Goal: Task Accomplishment & Management: Manage account settings

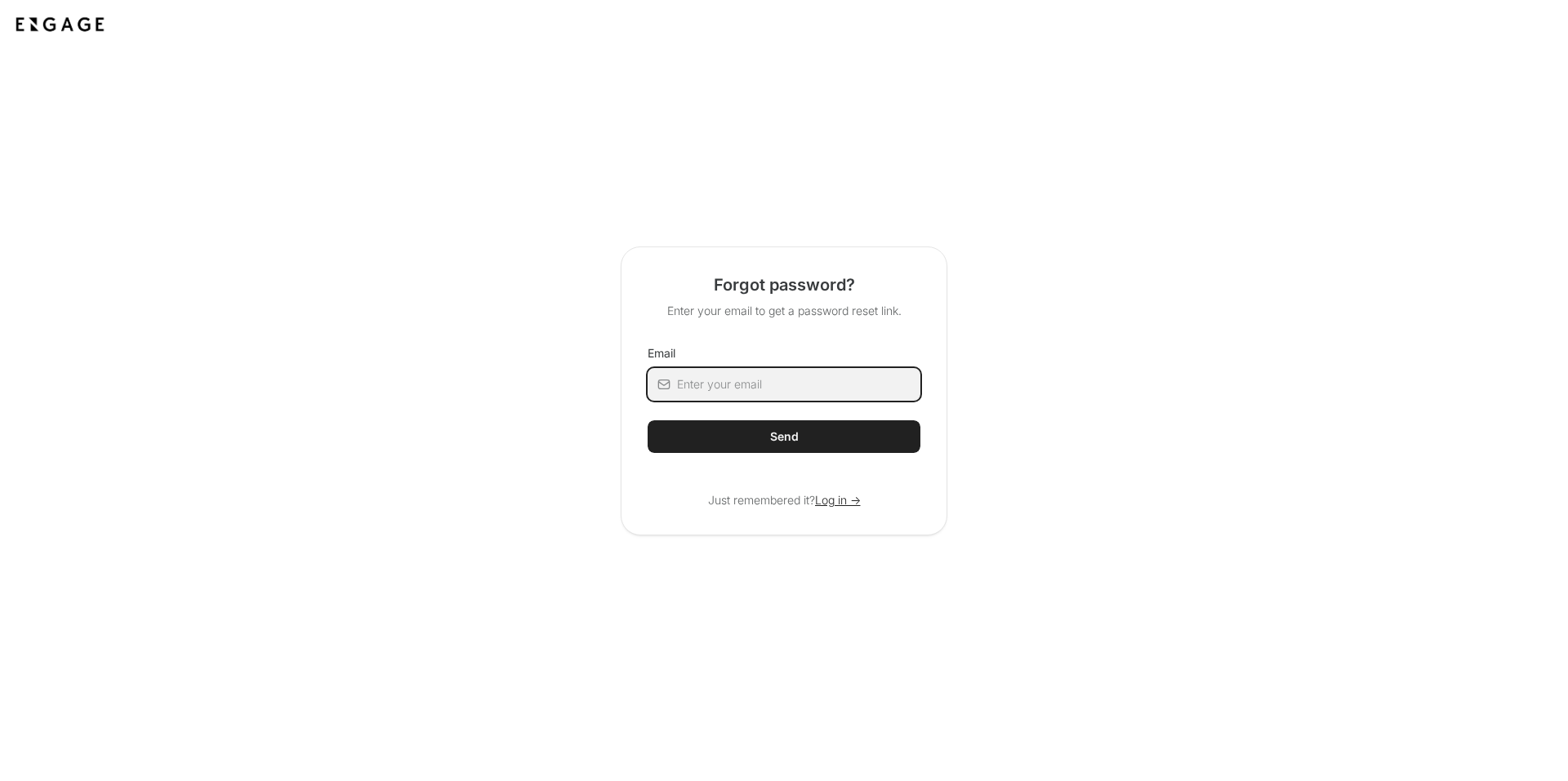
click at [740, 394] on input "Email" at bounding box center [799, 384] width 244 height 33
type input "[PERSON_NAME][EMAIL_ADDRESS][DOMAIN_NAME]"
click at [711, 439] on button "Send" at bounding box center [783, 436] width 273 height 33
click at [794, 438] on div "Send" at bounding box center [784, 437] width 28 height 16
click at [838, 494] on span "Log in ->" at bounding box center [838, 500] width 46 height 16
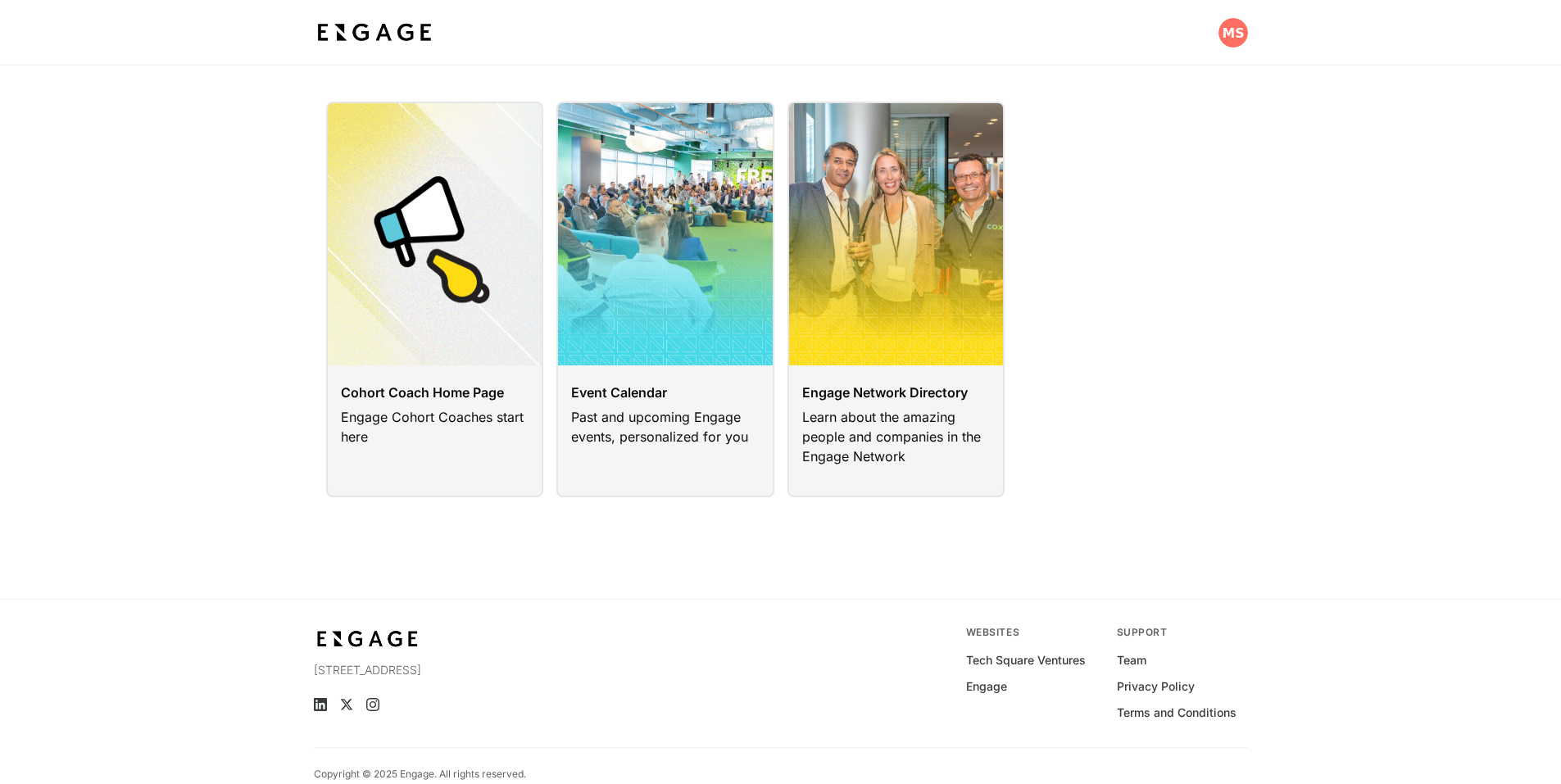
scroll to position [66, 0]
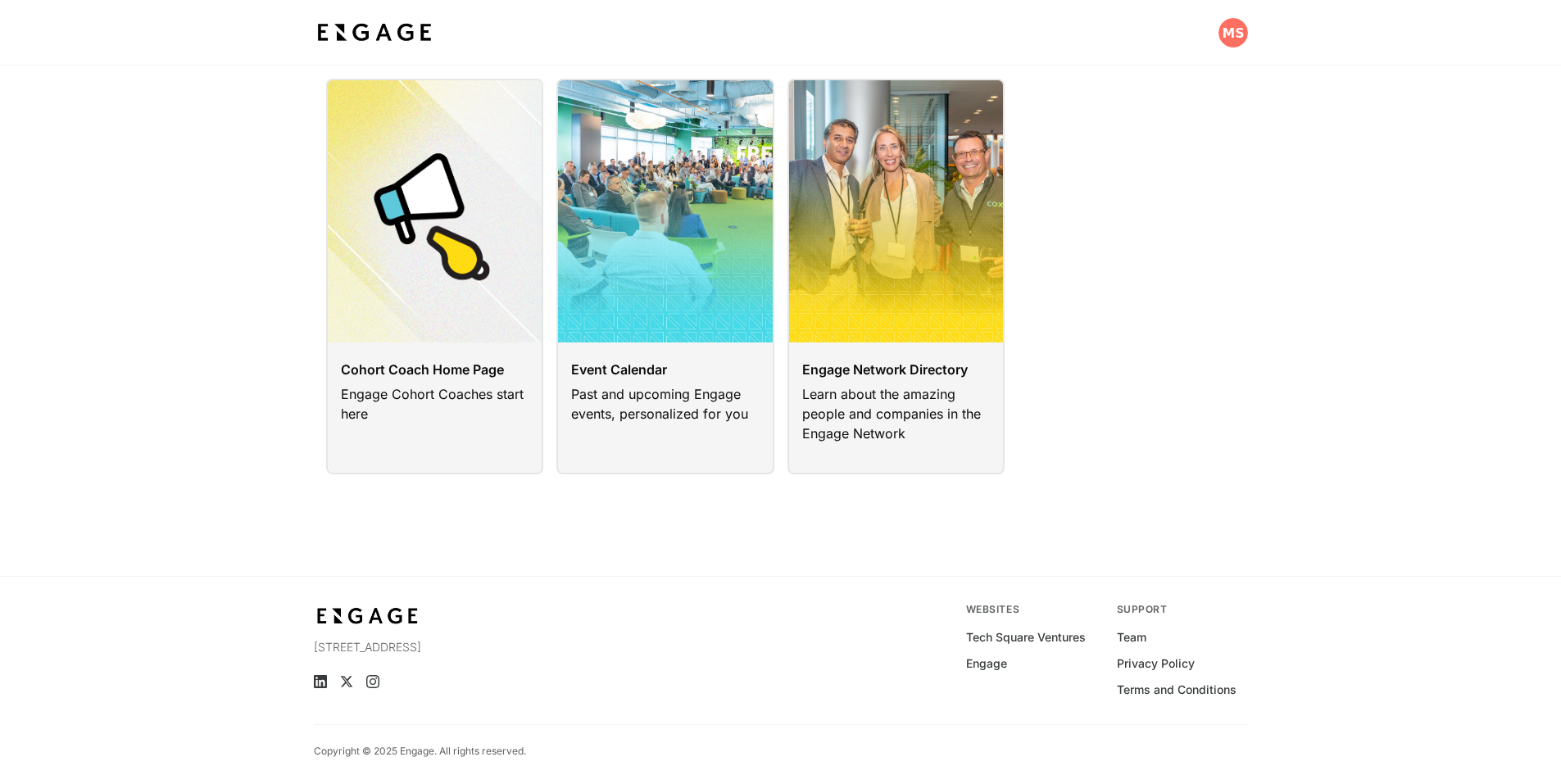
click at [864, 400] on link at bounding box center [897, 276] width 218 height 396
